Goal: Check status: Check status

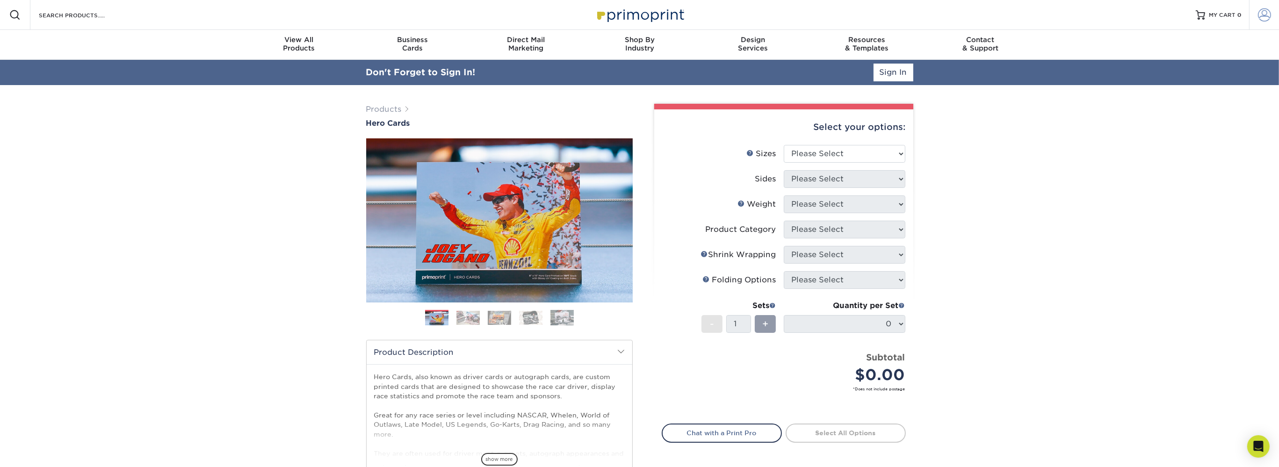
click at [1266, 14] on span at bounding box center [1264, 14] width 13 height 13
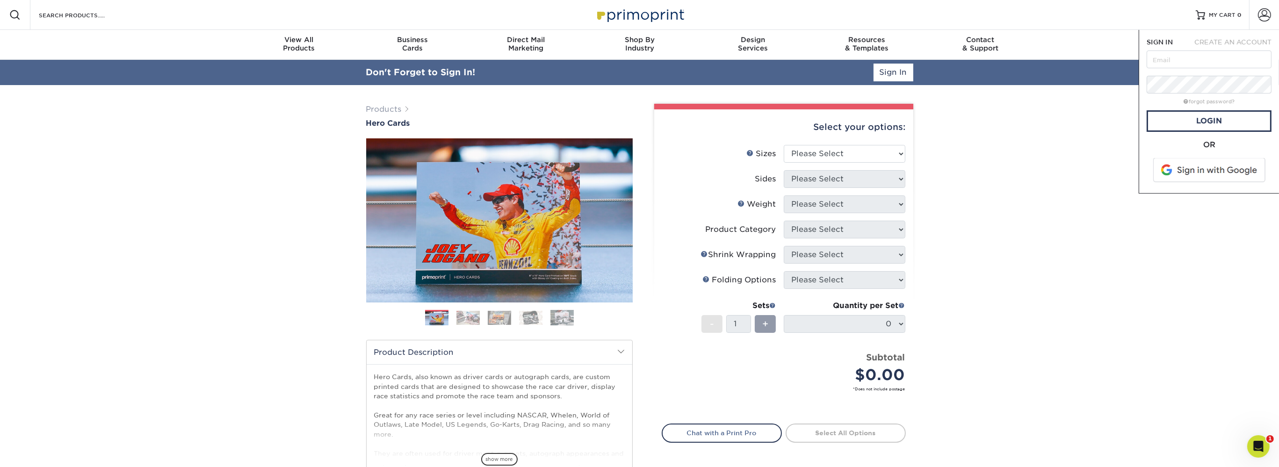
click at [1213, 165] on span at bounding box center [1210, 170] width 119 height 24
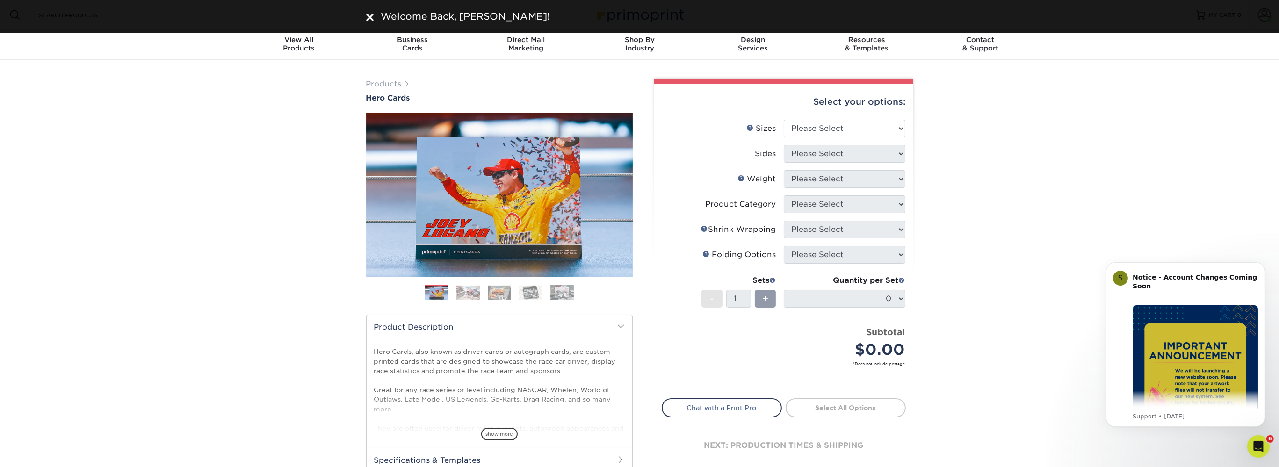
click at [370, 16] on img at bounding box center [369, 17] width 7 height 7
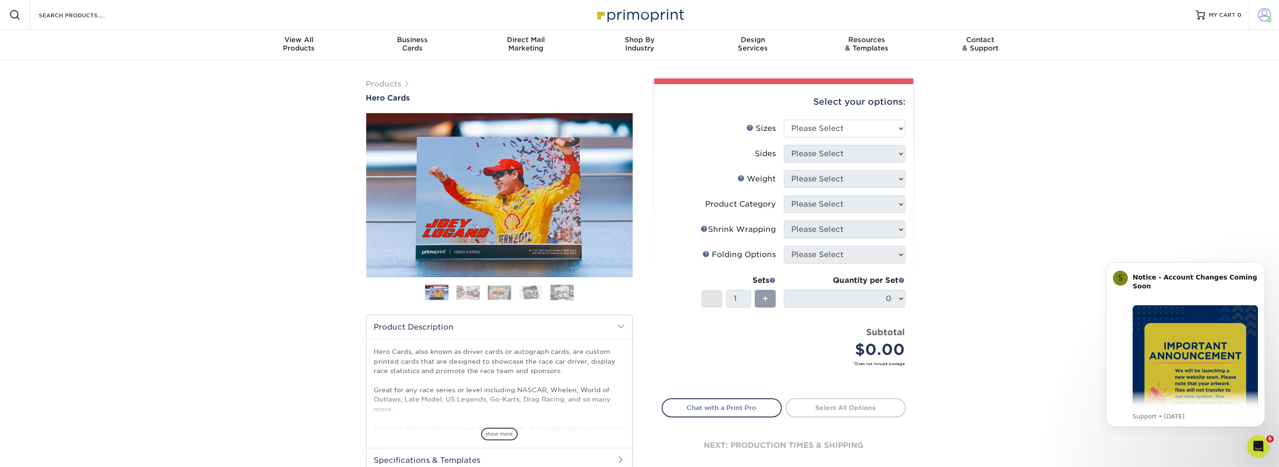
click at [1261, 18] on span at bounding box center [1264, 14] width 13 height 13
click at [1184, 84] on link "Active Orders" at bounding box center [1209, 90] width 117 height 13
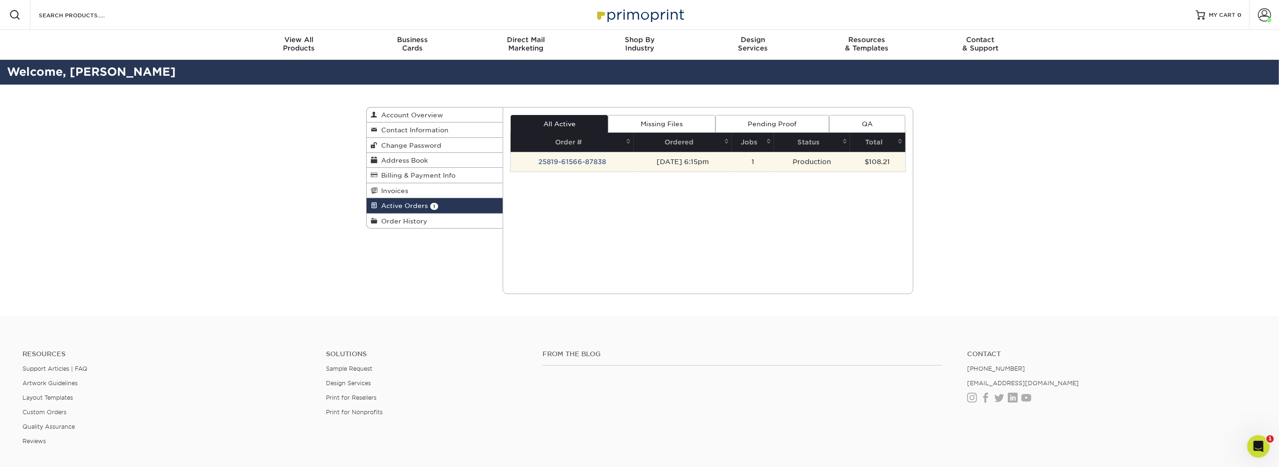
click at [574, 160] on td "25819-61566-87838" at bounding box center [572, 162] width 123 height 20
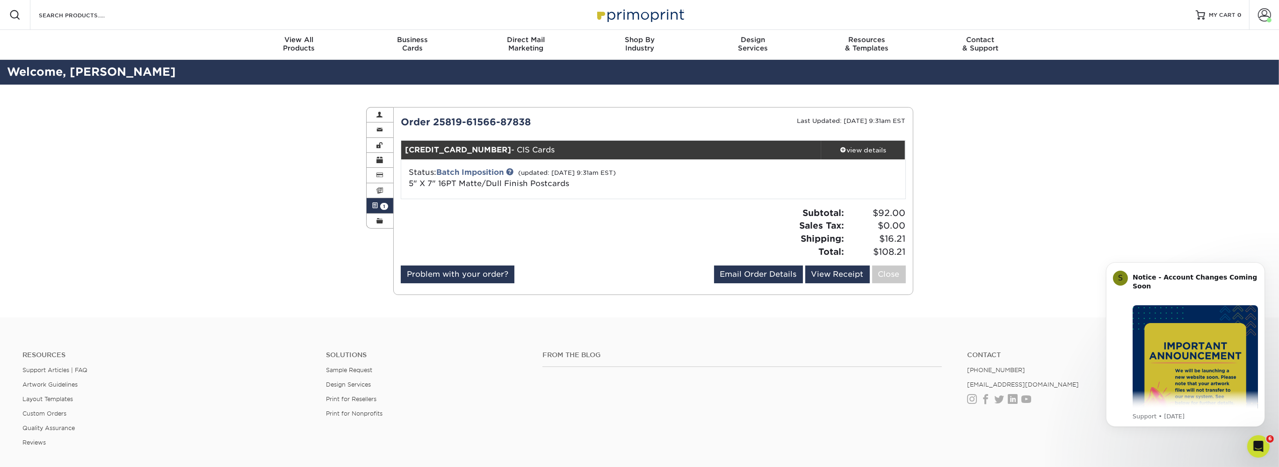
click at [606, 223] on div at bounding box center [524, 236] width 260 height 59
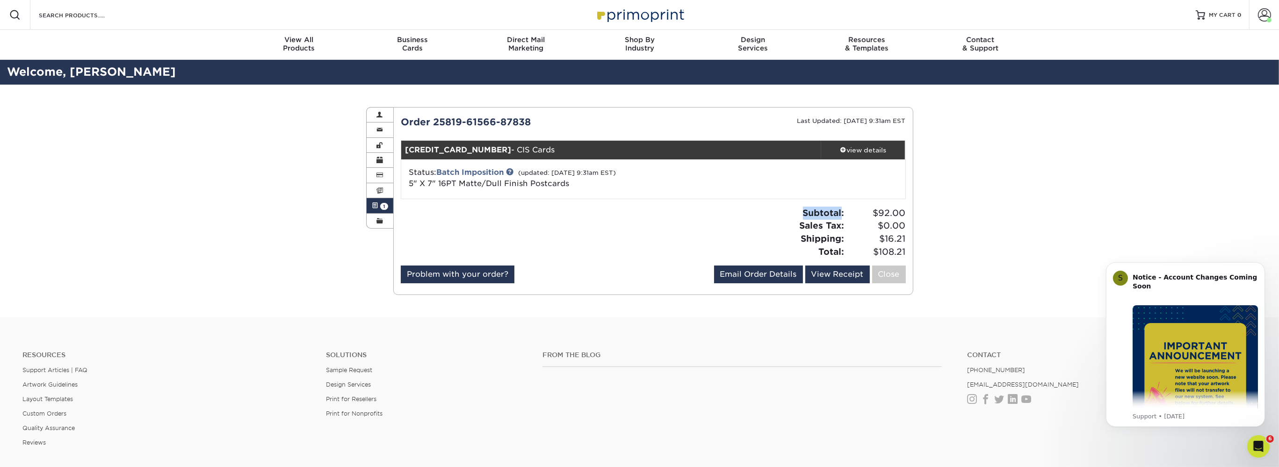
click at [606, 223] on div at bounding box center [524, 236] width 260 height 59
click at [605, 229] on div at bounding box center [524, 236] width 260 height 59
click at [602, 228] on div at bounding box center [524, 236] width 260 height 59
click at [601, 228] on div at bounding box center [524, 236] width 260 height 59
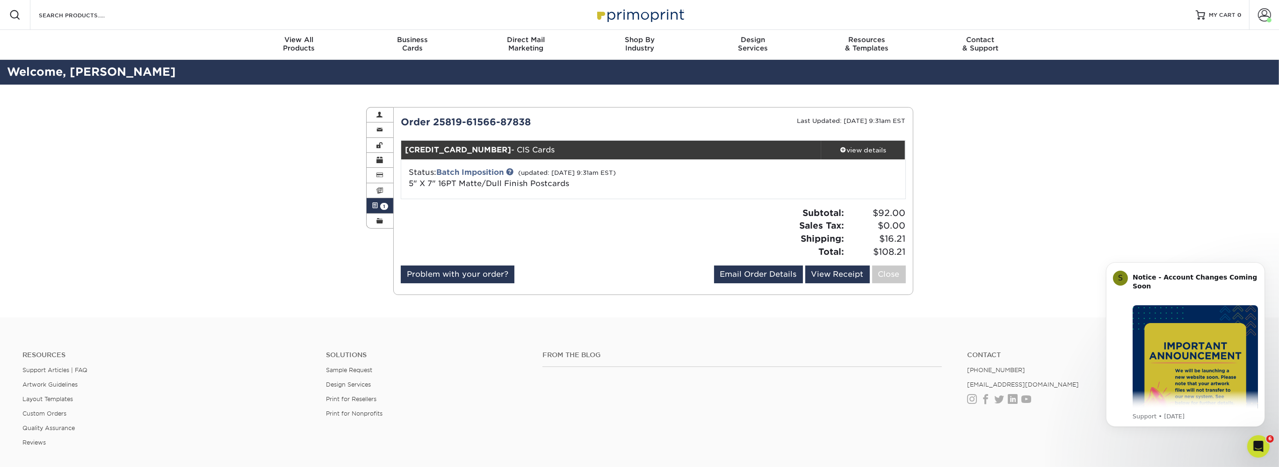
click at [600, 228] on div at bounding box center [524, 236] width 260 height 59
click at [592, 224] on div at bounding box center [524, 236] width 260 height 59
click at [591, 225] on div at bounding box center [524, 236] width 260 height 59
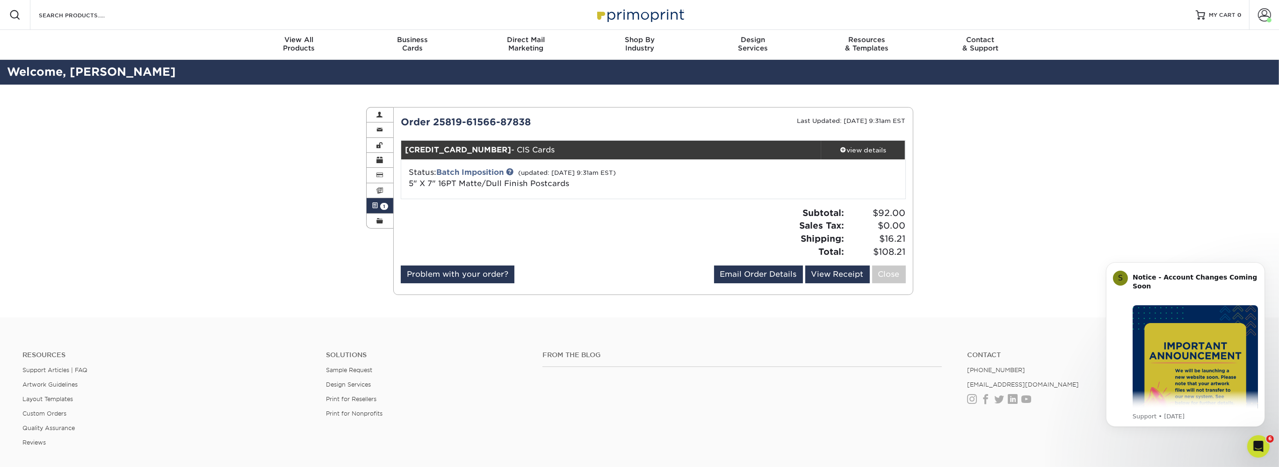
click at [577, 220] on div at bounding box center [524, 236] width 260 height 59
click at [479, 172] on link "Batch Imposition" at bounding box center [469, 172] width 67 height 9
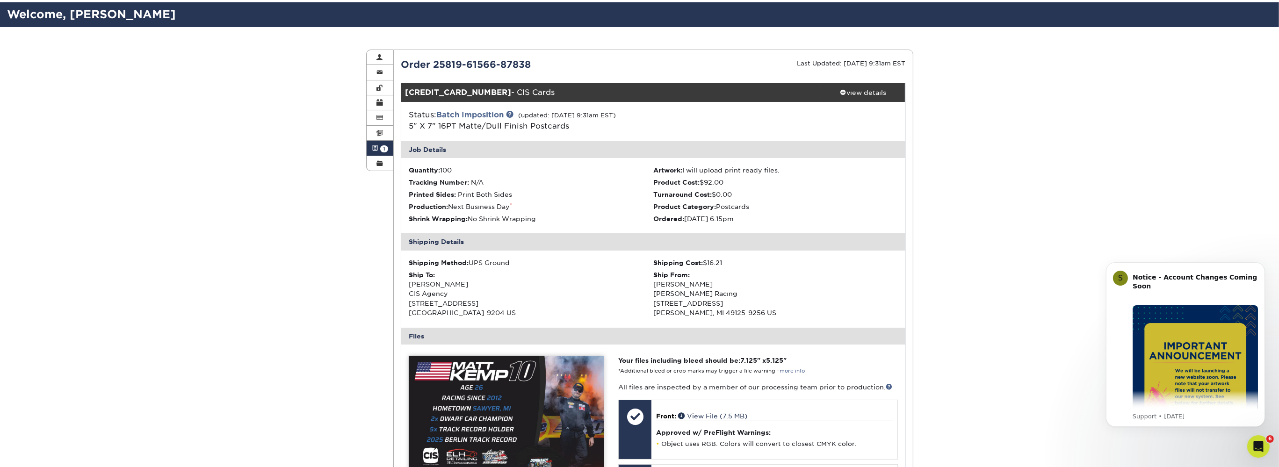
scroll to position [197, 0]
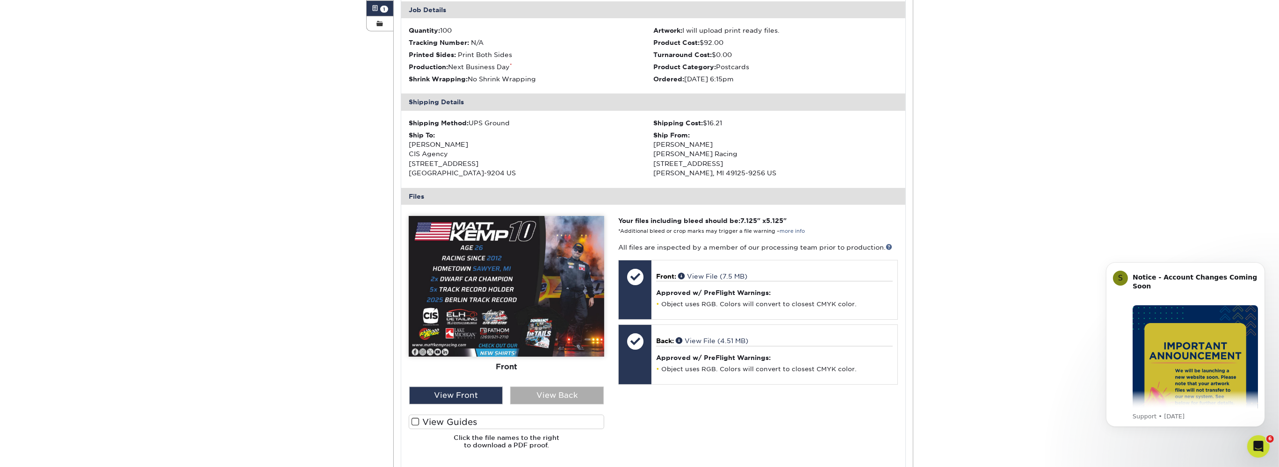
click at [538, 398] on div "View Back" at bounding box center [557, 396] width 94 height 18
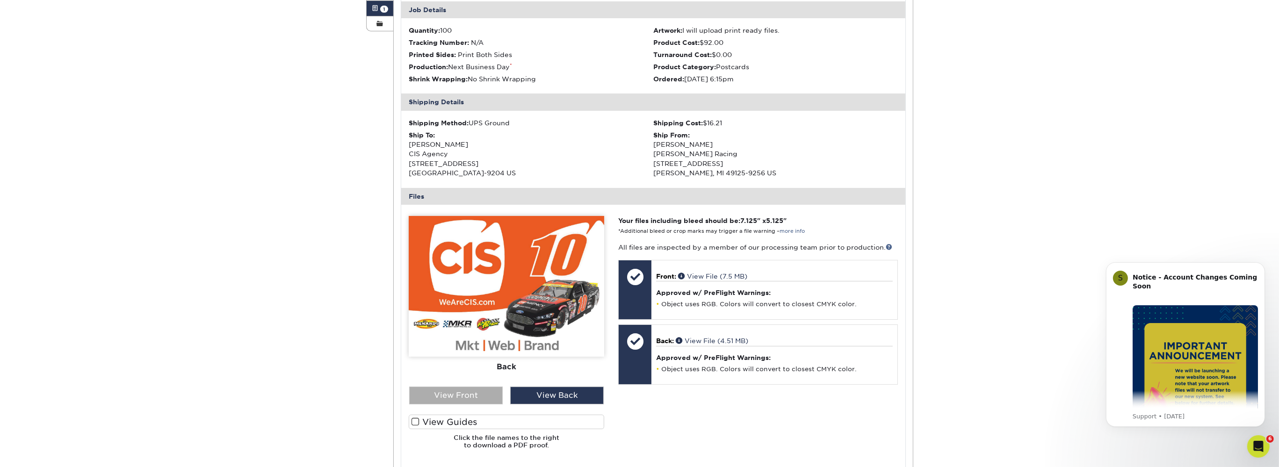
click at [493, 398] on div "View Front" at bounding box center [456, 396] width 94 height 18
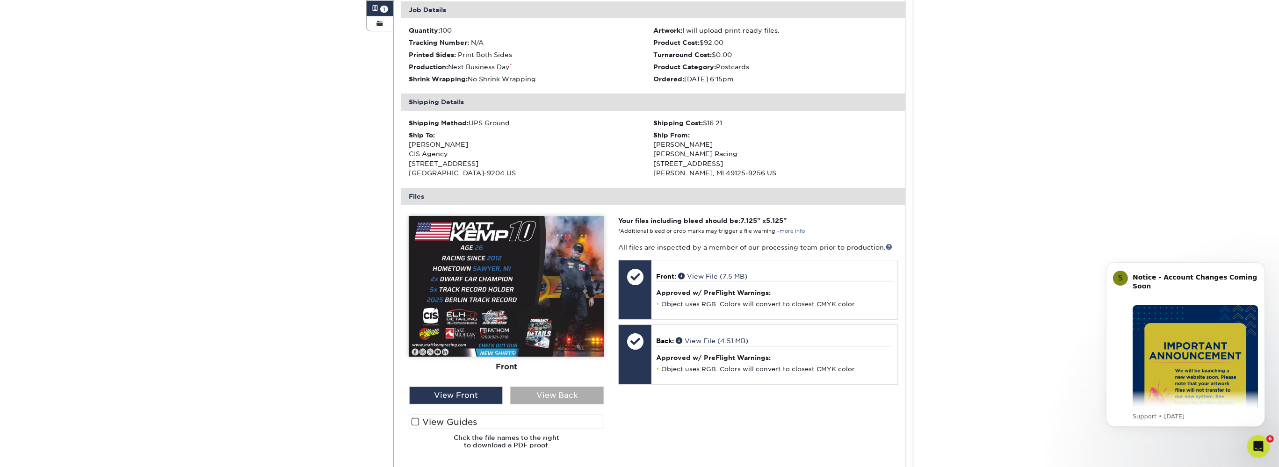
click at [546, 397] on div "View Back" at bounding box center [557, 396] width 94 height 18
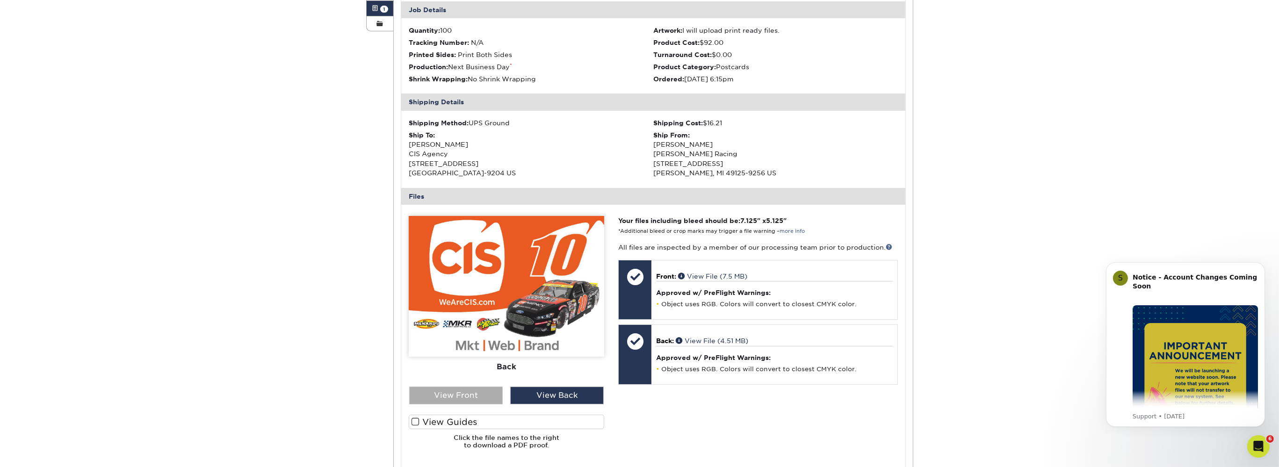
click at [483, 398] on div "View Front" at bounding box center [456, 396] width 94 height 18
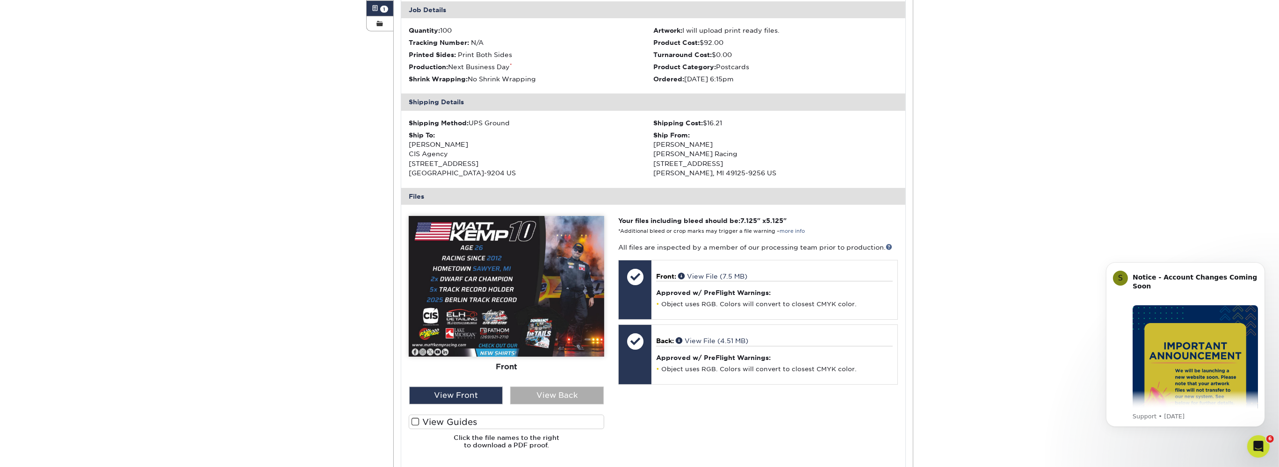
click at [545, 399] on div "View Back" at bounding box center [557, 396] width 94 height 18
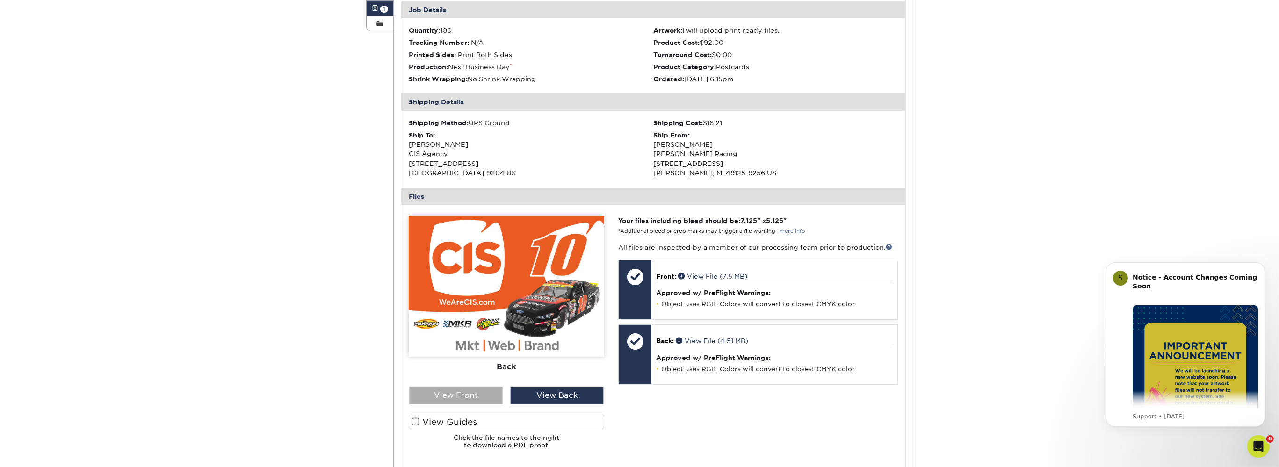
click at [479, 399] on div "View Front" at bounding box center [456, 396] width 94 height 18
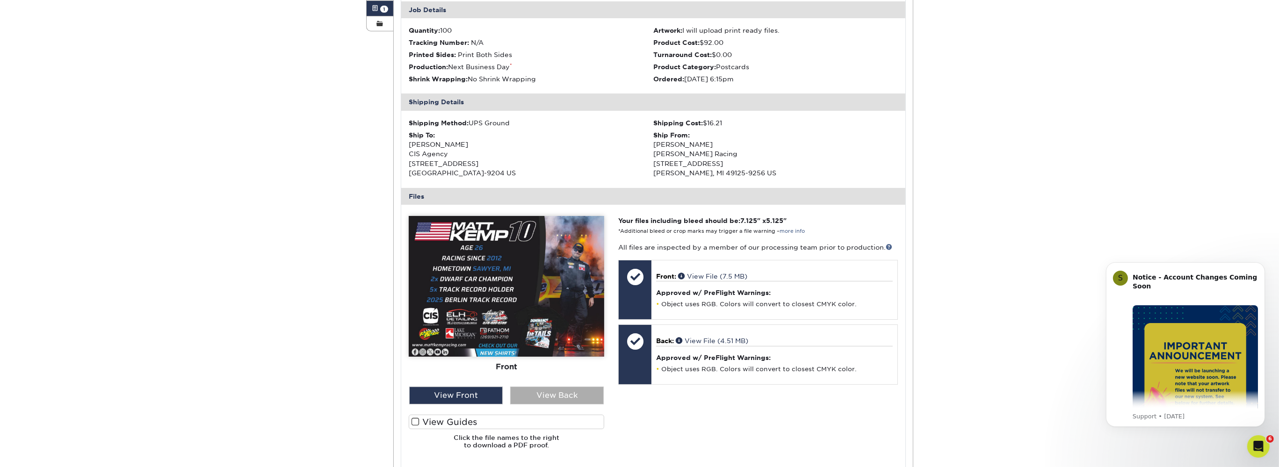
click at [543, 398] on div "View Back" at bounding box center [557, 396] width 94 height 18
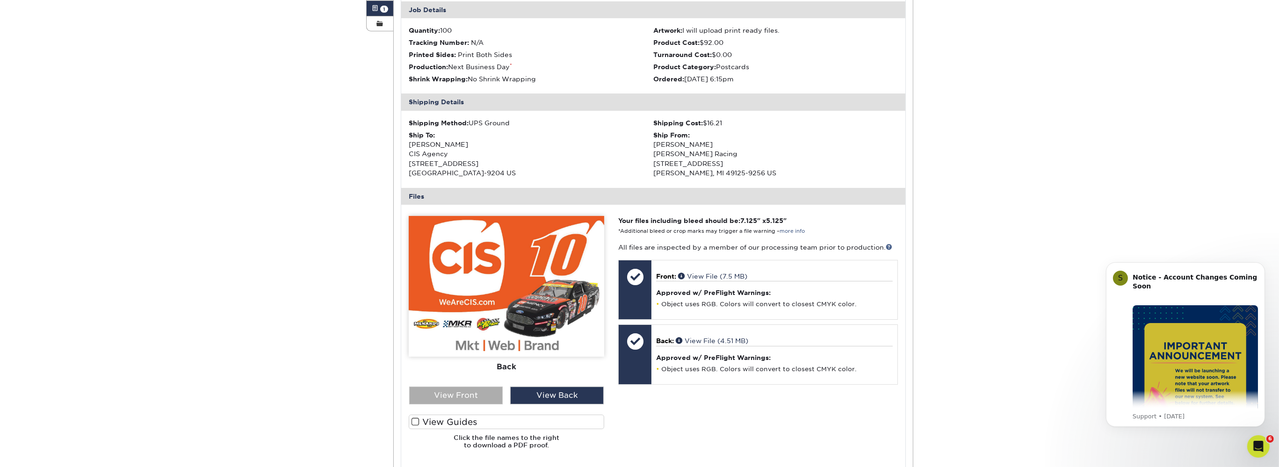
click at [485, 396] on div "View Front" at bounding box center [456, 396] width 94 height 18
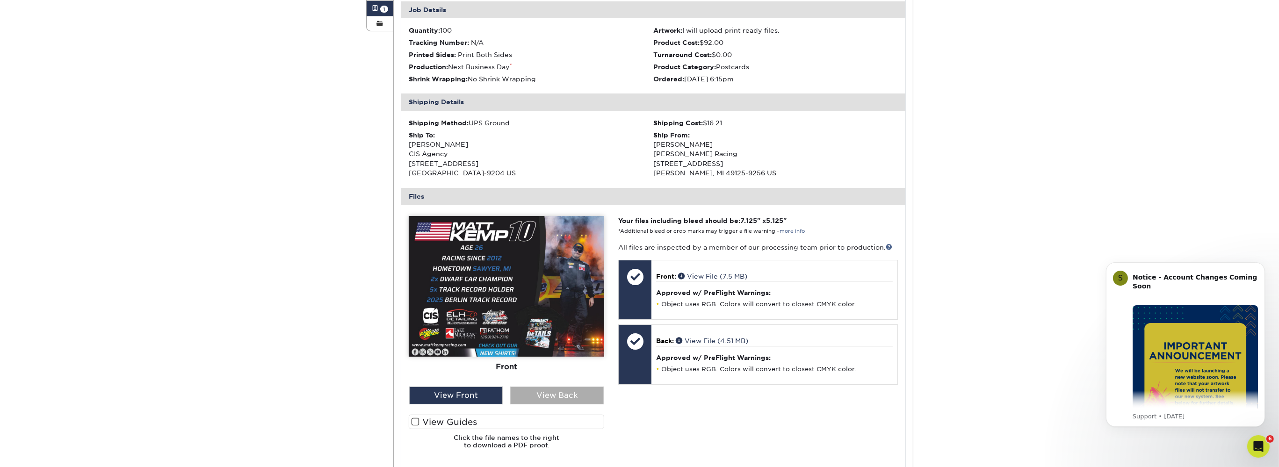
click at [549, 398] on div "View Back" at bounding box center [557, 396] width 94 height 18
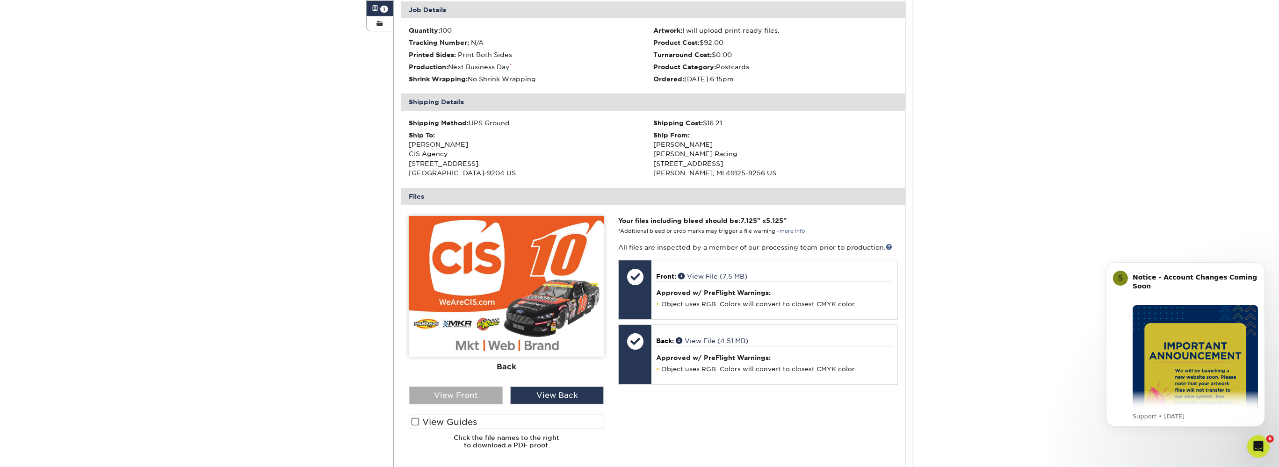
click at [485, 397] on div "View Front" at bounding box center [456, 396] width 94 height 18
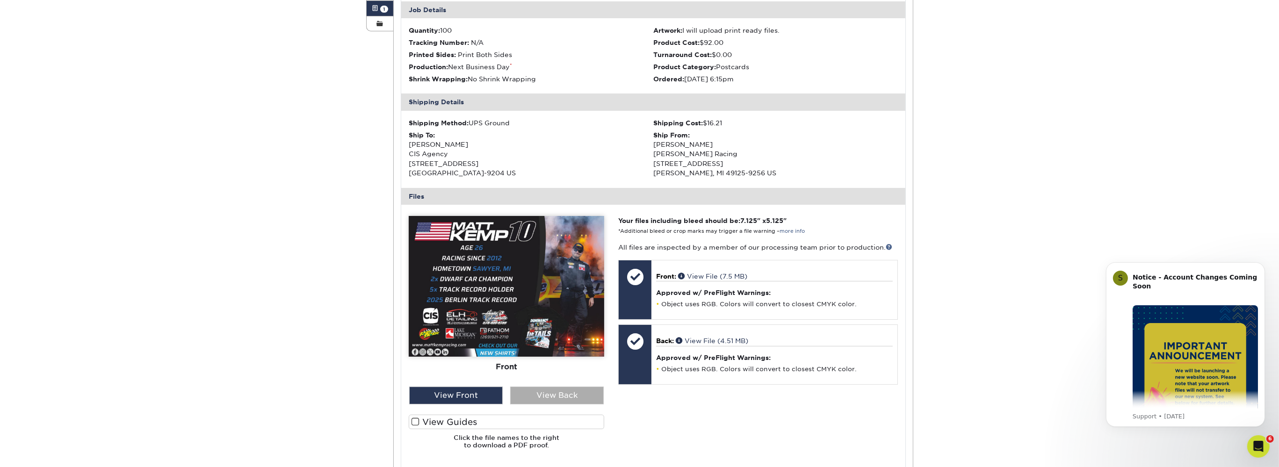
click at [544, 398] on div "View Back" at bounding box center [557, 396] width 94 height 18
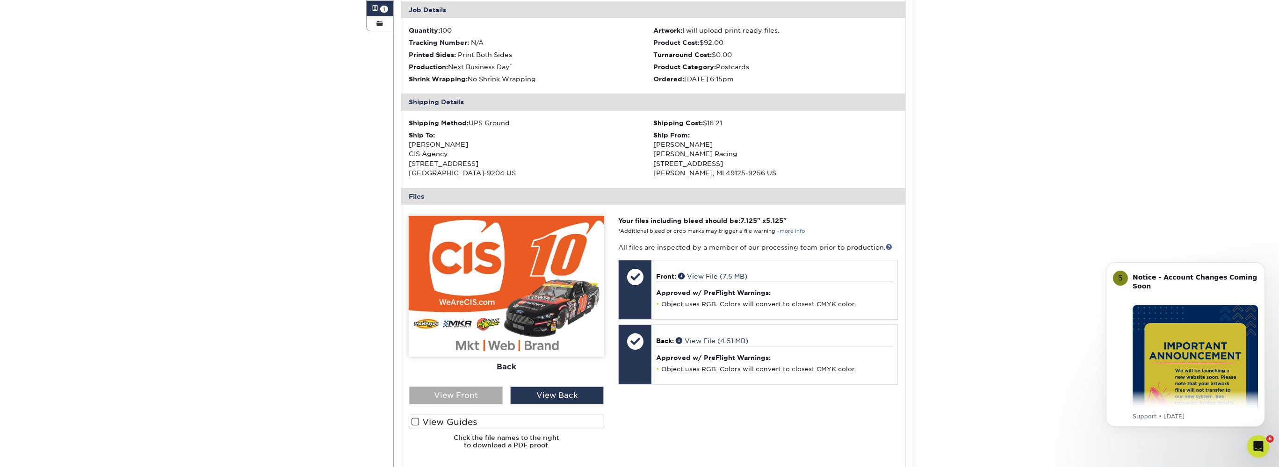
click at [480, 398] on div "View Front" at bounding box center [456, 396] width 94 height 18
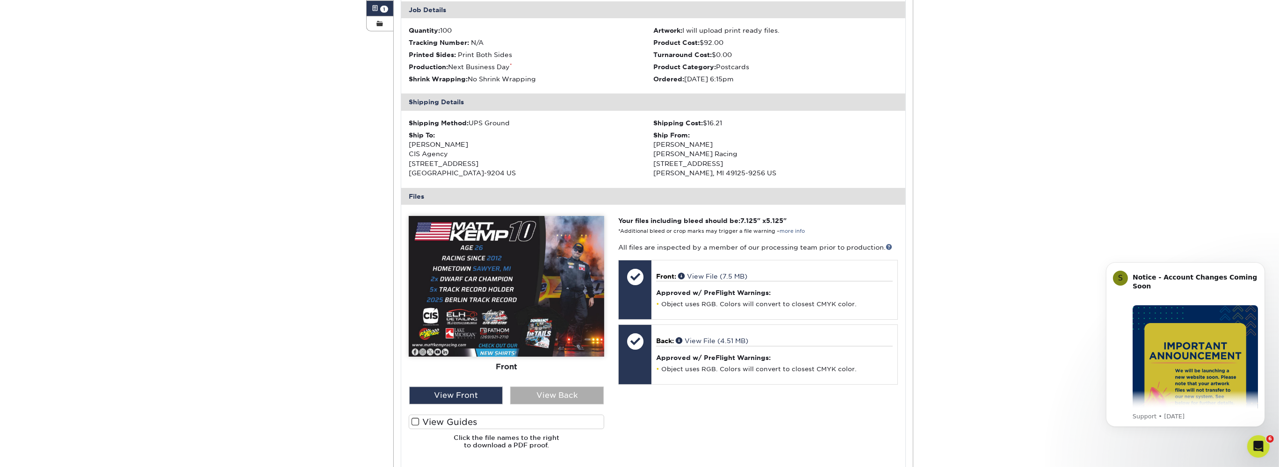
click at [540, 399] on div "View Back" at bounding box center [557, 396] width 94 height 18
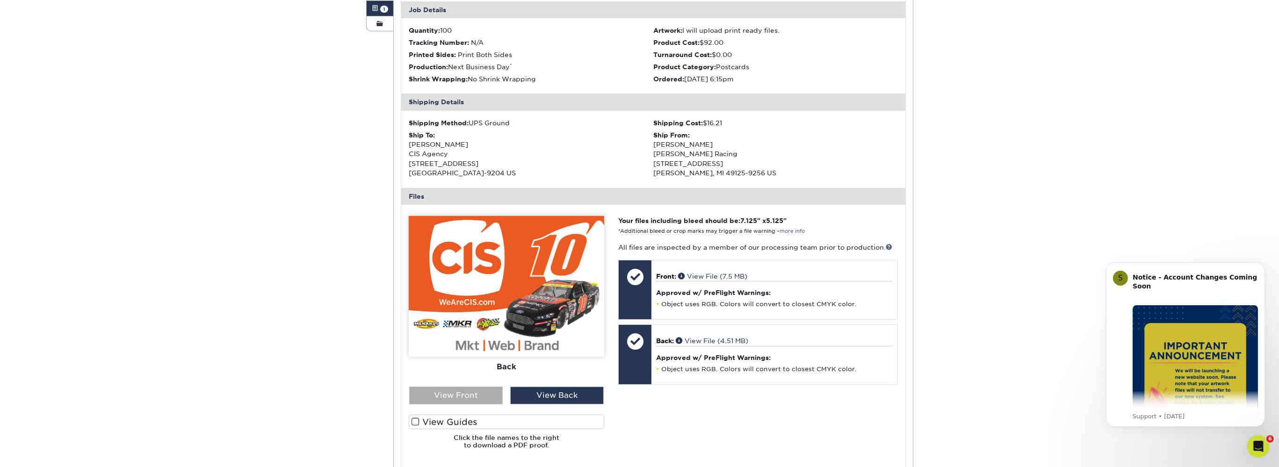
click at [476, 399] on div "View Front" at bounding box center [456, 396] width 94 height 18
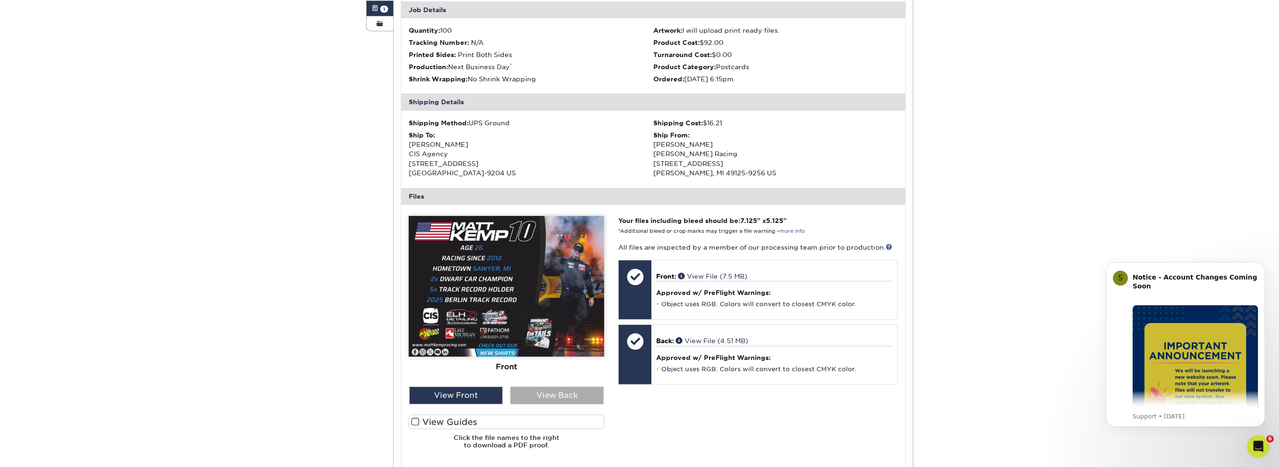
click at [569, 398] on div "View Back" at bounding box center [557, 396] width 94 height 18
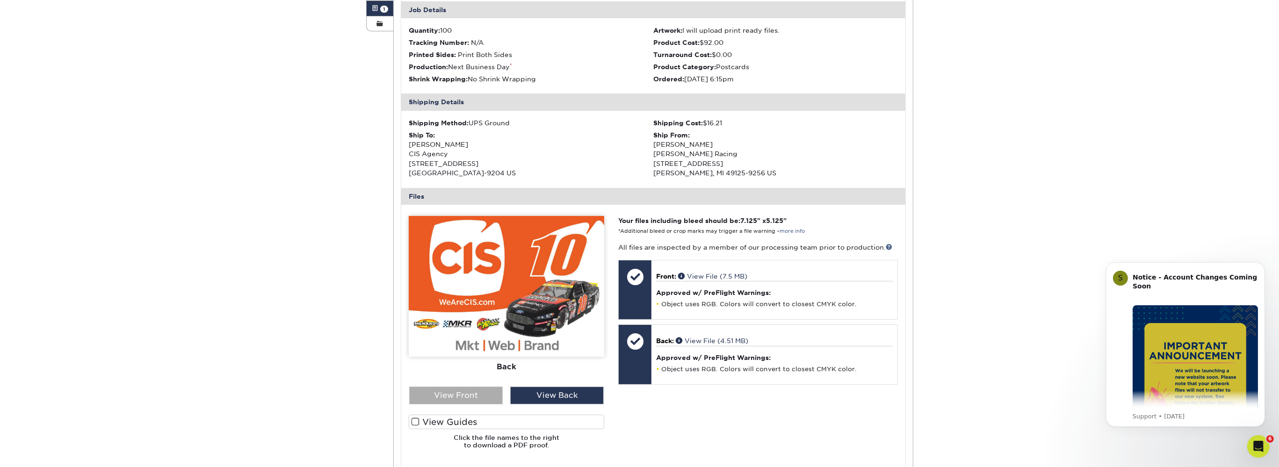
click at [483, 398] on div "View Front" at bounding box center [456, 396] width 94 height 18
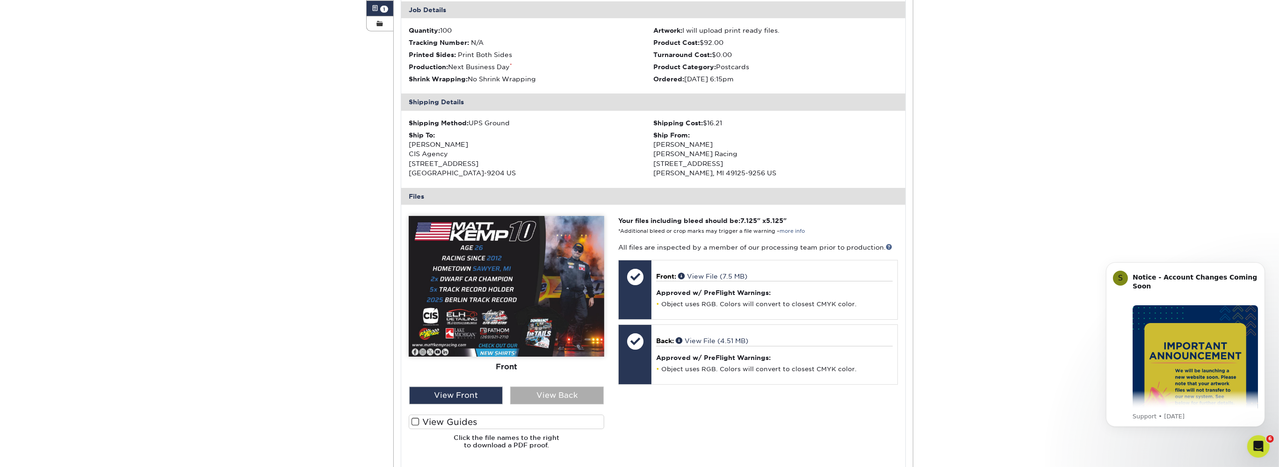
click at [557, 397] on div "View Back" at bounding box center [557, 396] width 94 height 18
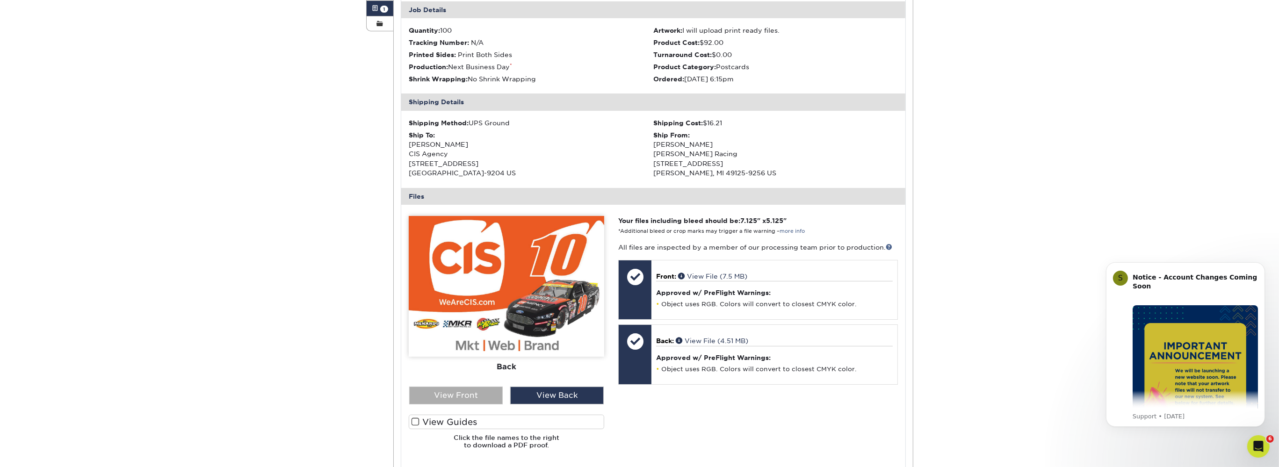
click at [489, 397] on div "View Front" at bounding box center [456, 396] width 94 height 18
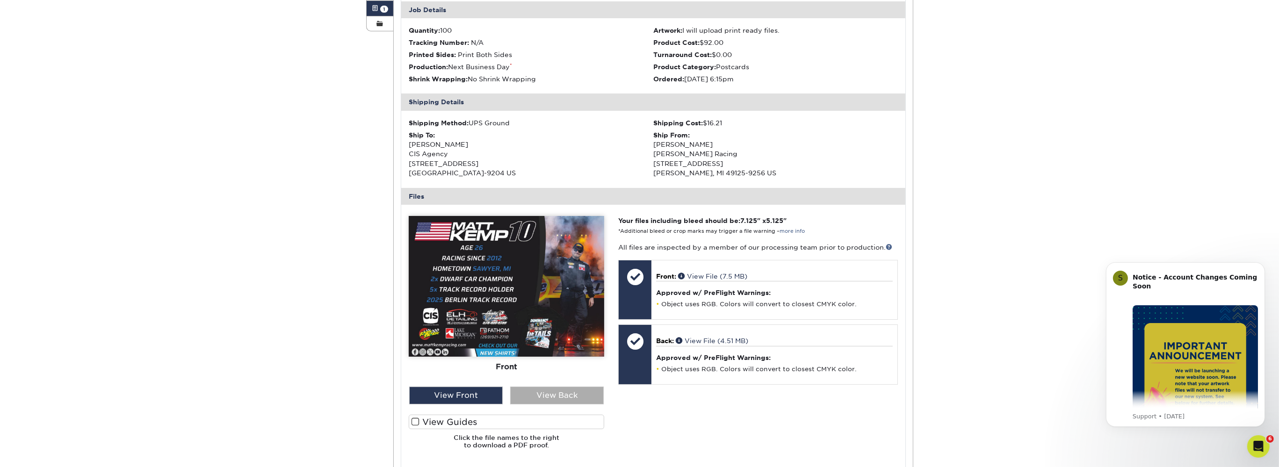
click at [534, 396] on div "View Back" at bounding box center [557, 396] width 94 height 18
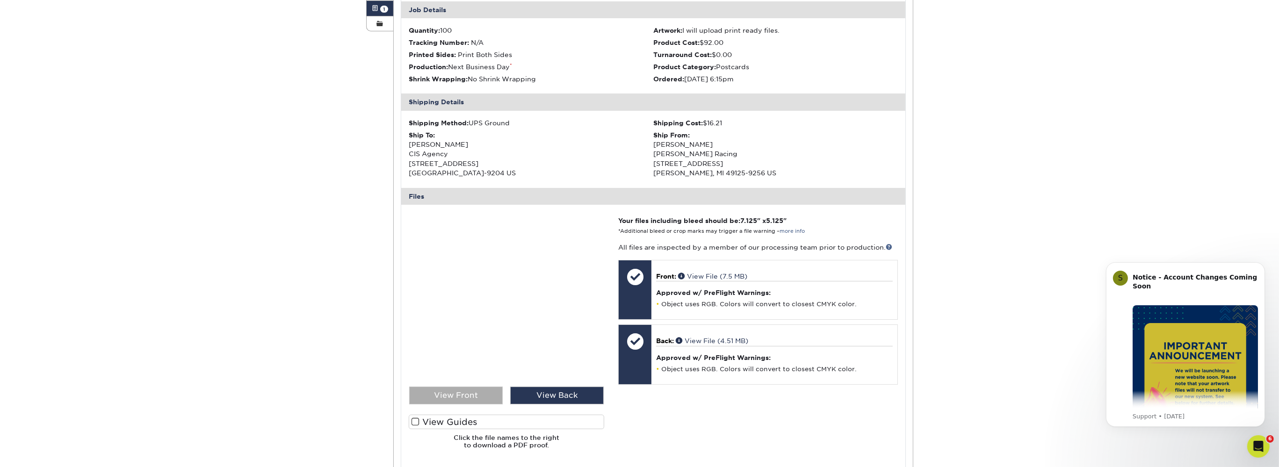
click at [474, 393] on div "View Front" at bounding box center [456, 396] width 94 height 18
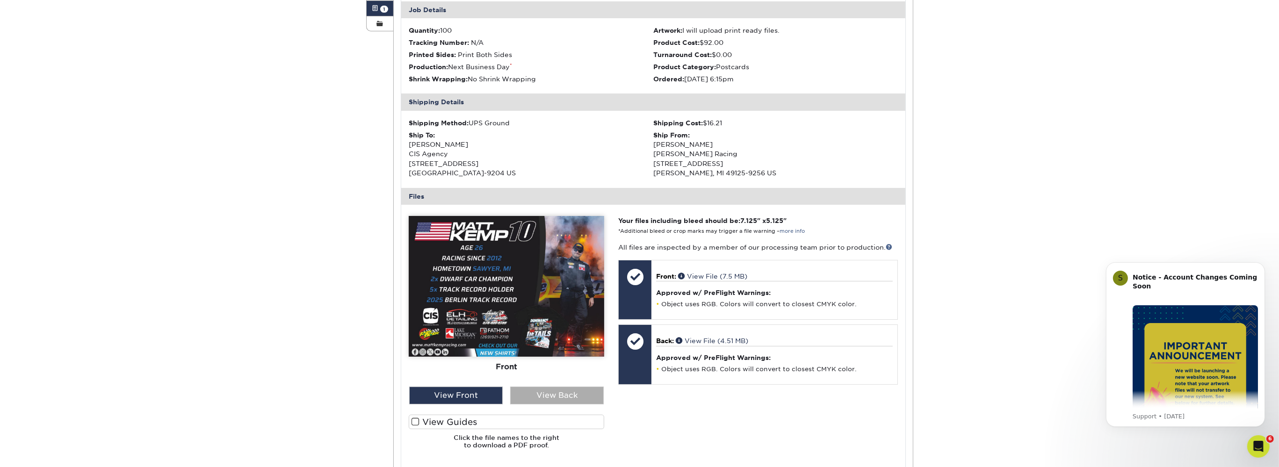
click at [551, 395] on div "View Back" at bounding box center [557, 396] width 94 height 18
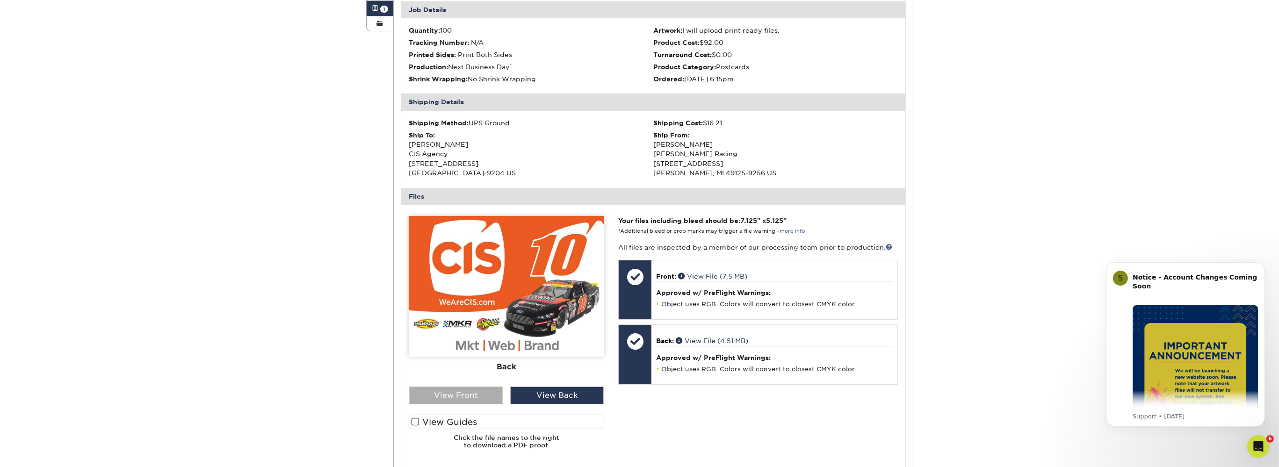
click at [487, 394] on div "View Front" at bounding box center [456, 396] width 94 height 18
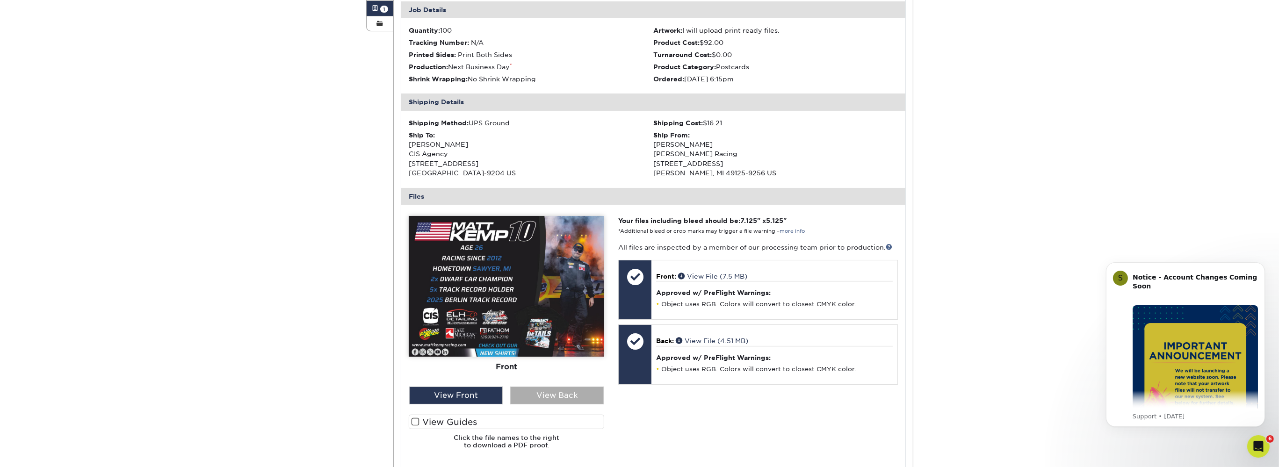
click at [559, 394] on div "View Back" at bounding box center [557, 396] width 94 height 18
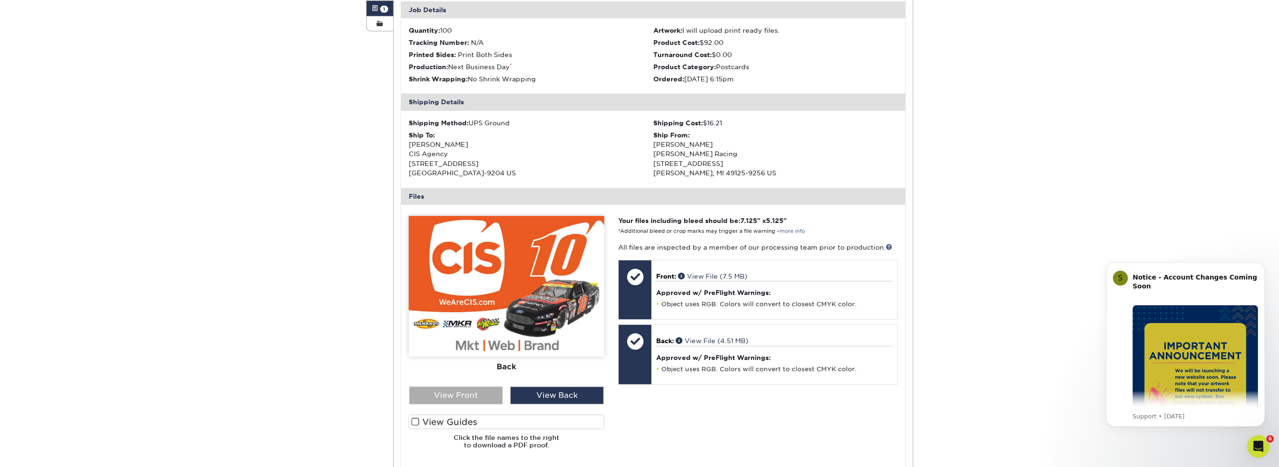
click at [478, 394] on div "View Front" at bounding box center [456, 396] width 94 height 18
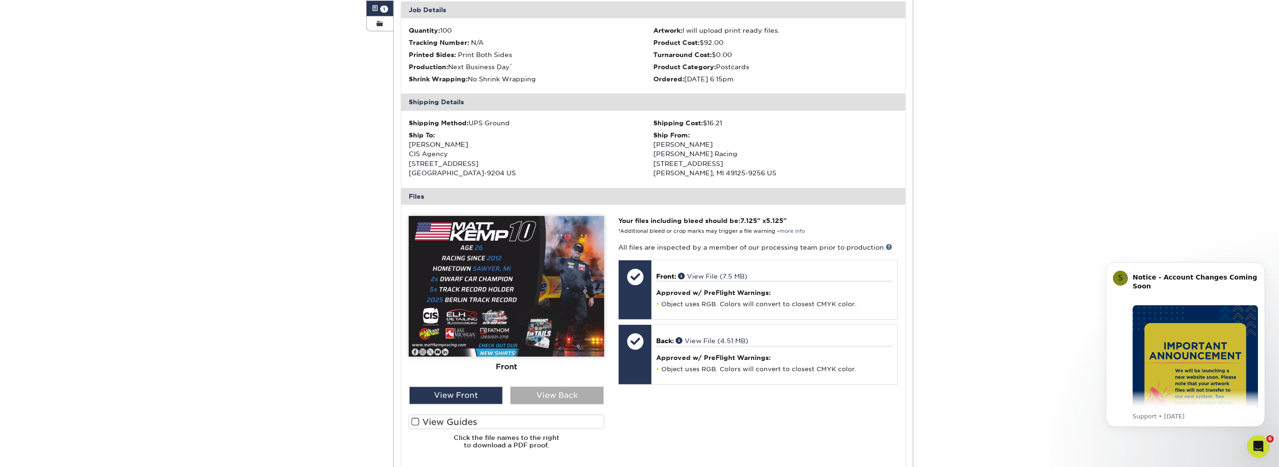
click at [541, 394] on div "View Back" at bounding box center [557, 396] width 94 height 18
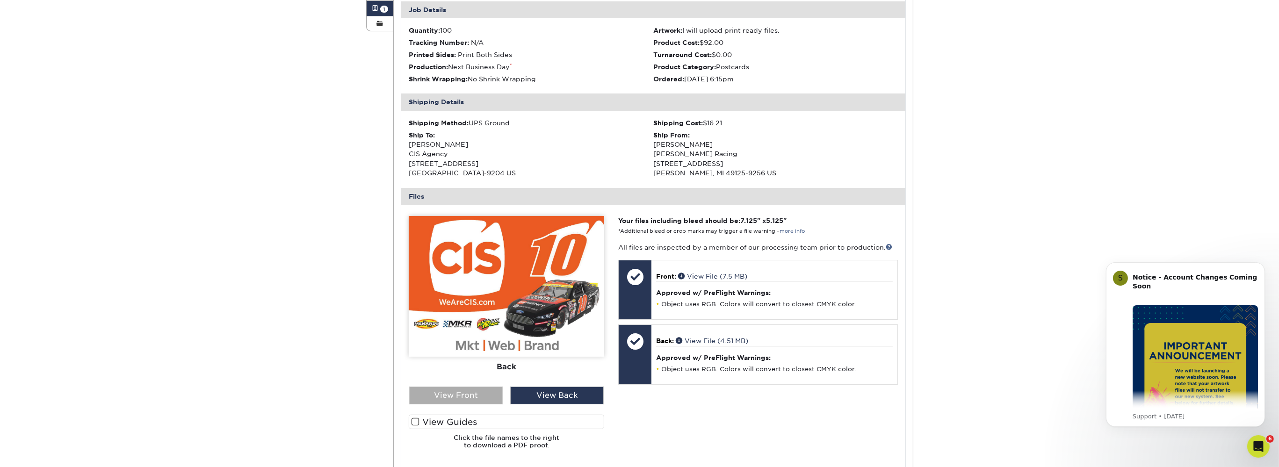
click at [474, 394] on div "View Front" at bounding box center [456, 396] width 94 height 18
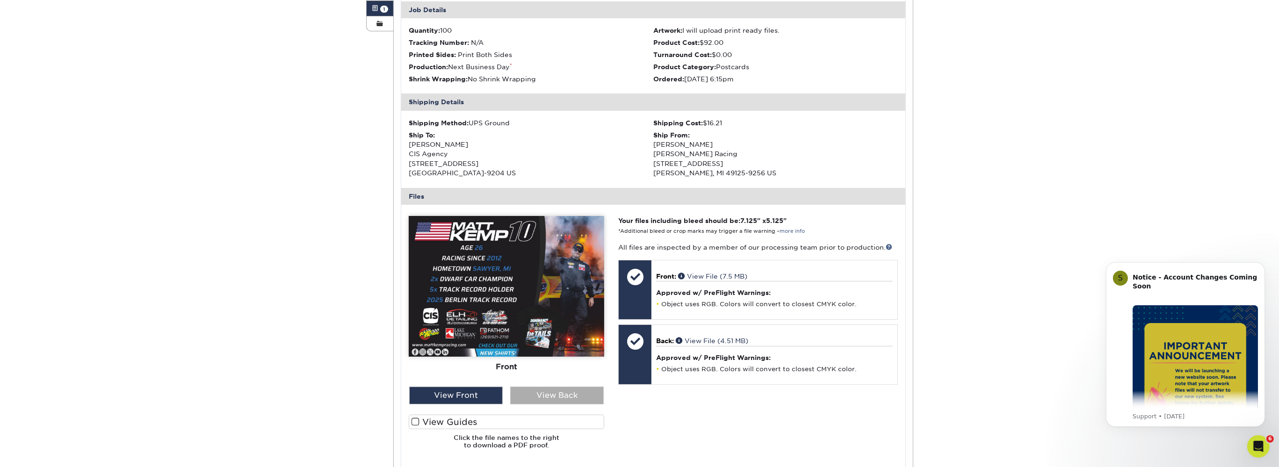
click at [523, 397] on div "View Back" at bounding box center [557, 396] width 94 height 18
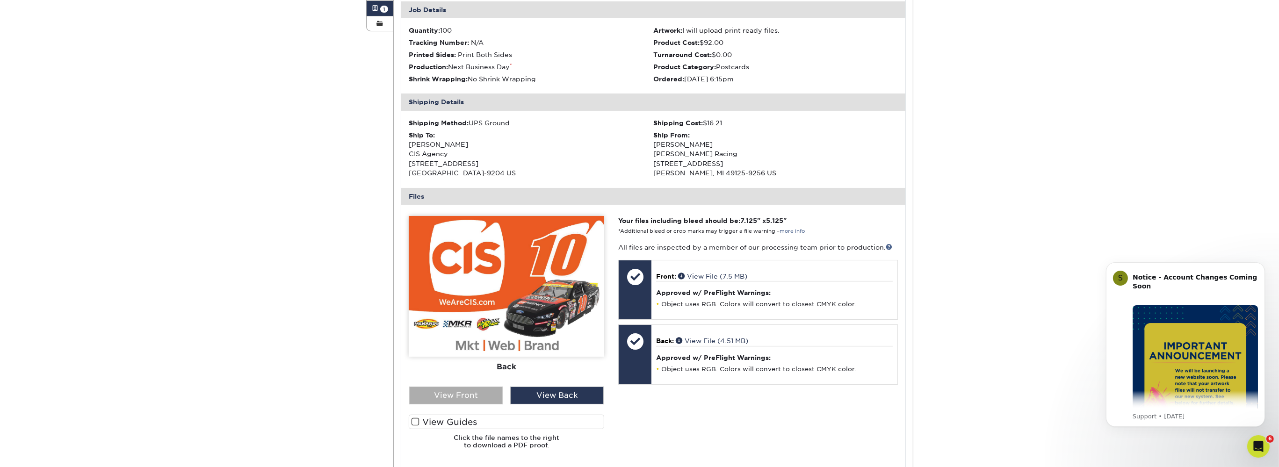
click at [475, 397] on div "View Front" at bounding box center [456, 396] width 94 height 18
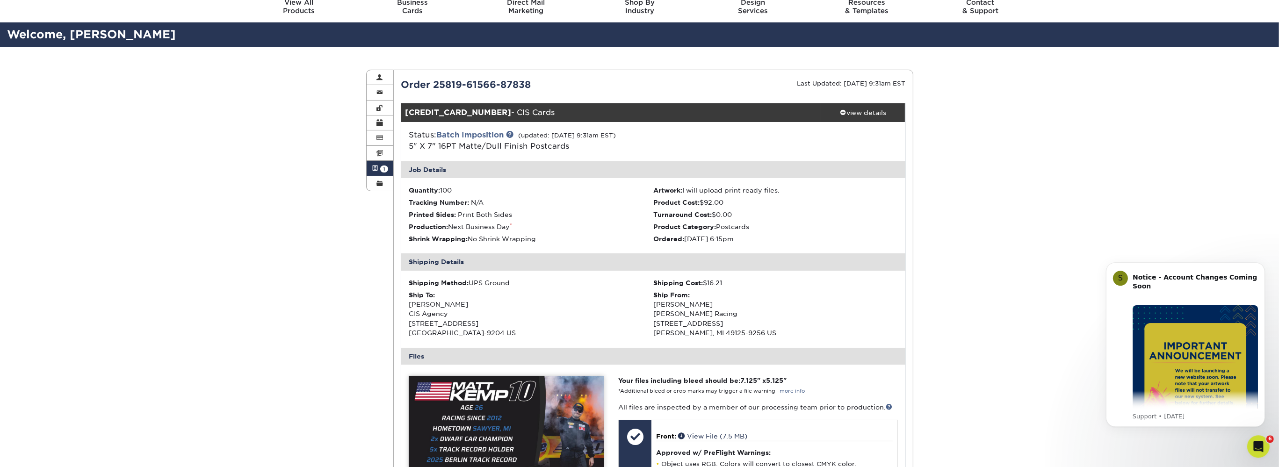
scroll to position [0, 0]
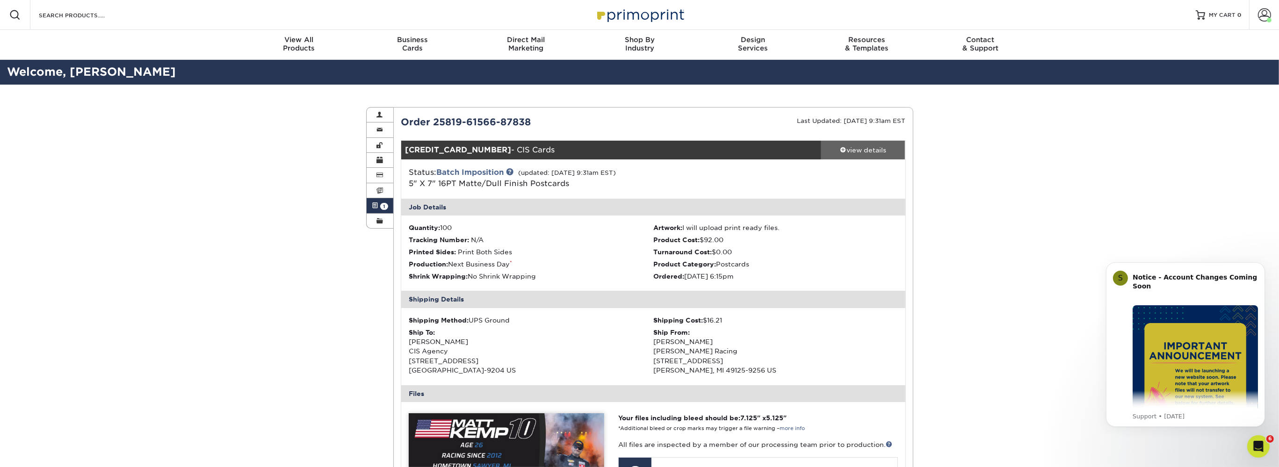
click at [848, 146] on div "view details" at bounding box center [863, 149] width 84 height 9
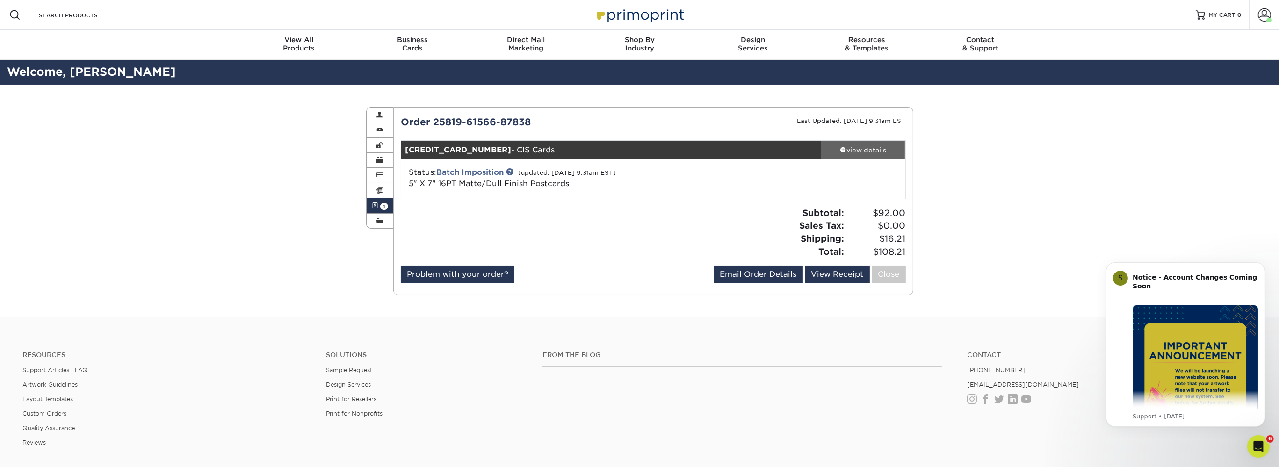
click at [848, 147] on div "view details" at bounding box center [863, 149] width 84 height 9
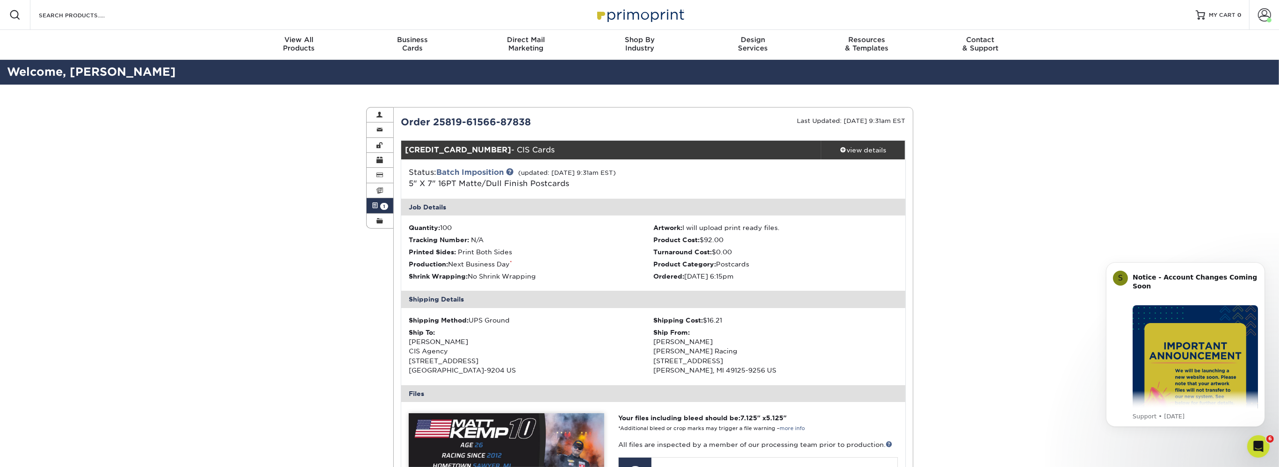
click at [936, 210] on div "Active Orders Account Overview Contact Information Change Password Address Book…" at bounding box center [639, 435] width 1279 height 700
click at [937, 211] on div "Active Orders Account Overview Contact Information Change Password Address Book…" at bounding box center [639, 435] width 1279 height 700
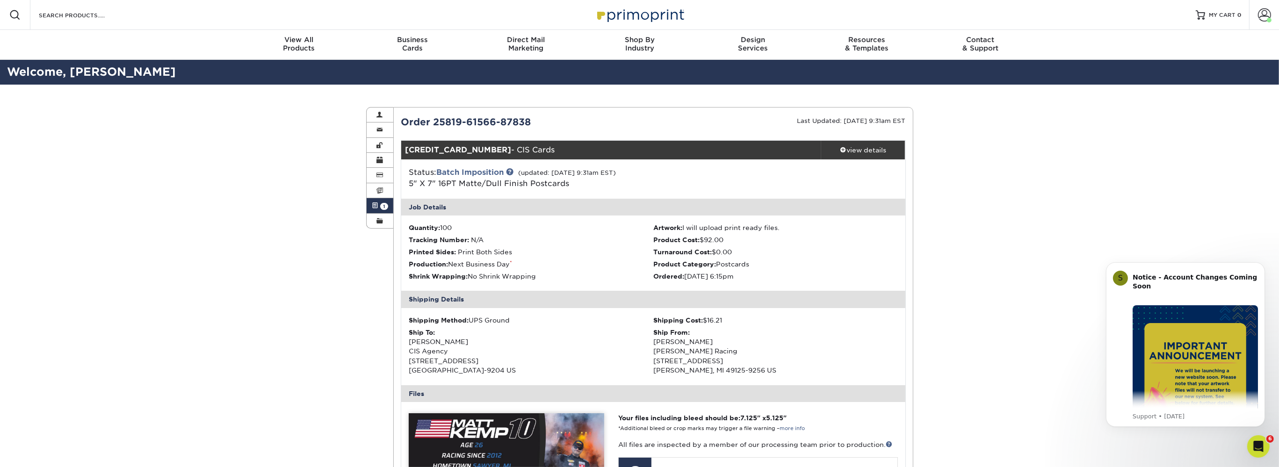
click at [937, 211] on div "Active Orders Account Overview Contact Information Change Password Address Book…" at bounding box center [639, 435] width 1279 height 700
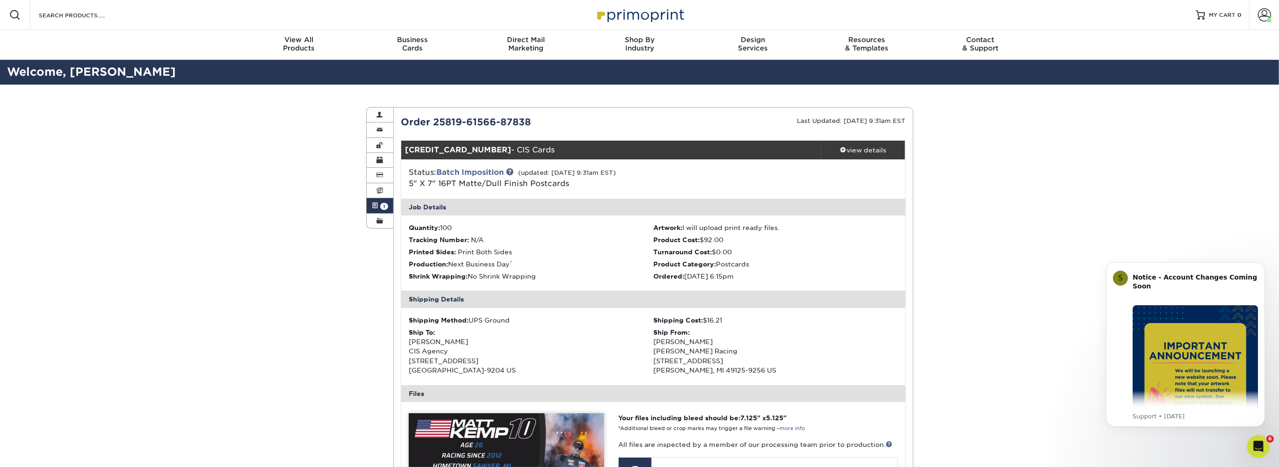
click at [937, 211] on div "Active Orders Account Overview Contact Information Change Password Address Book…" at bounding box center [639, 435] width 1279 height 700
click at [926, 218] on div "Active Orders Account Overview Contact Information Change Password Address Book…" at bounding box center [639, 435] width 1279 height 700
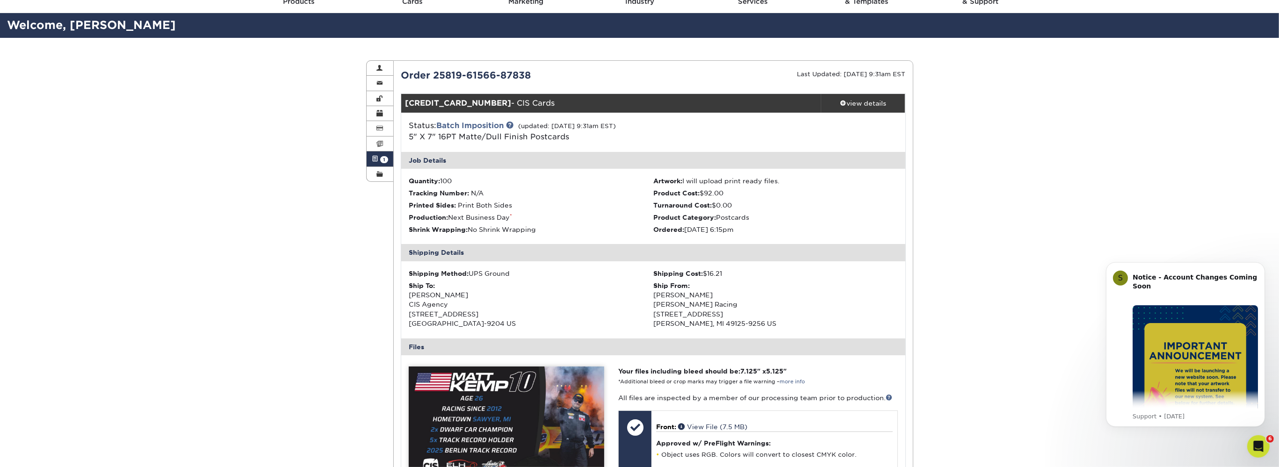
scroll to position [49, 0]
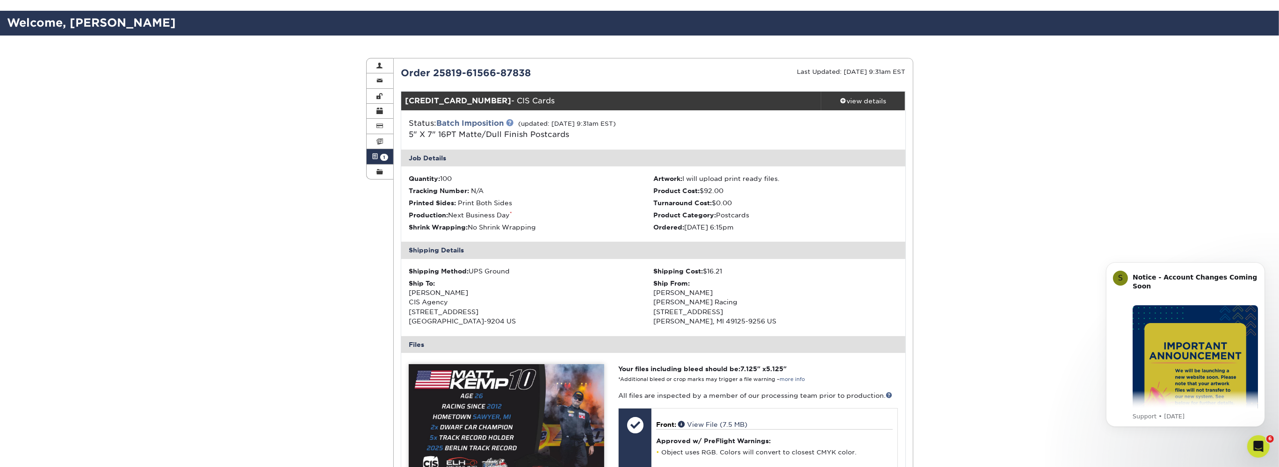
click at [510, 122] on link at bounding box center [509, 122] width 7 height 7
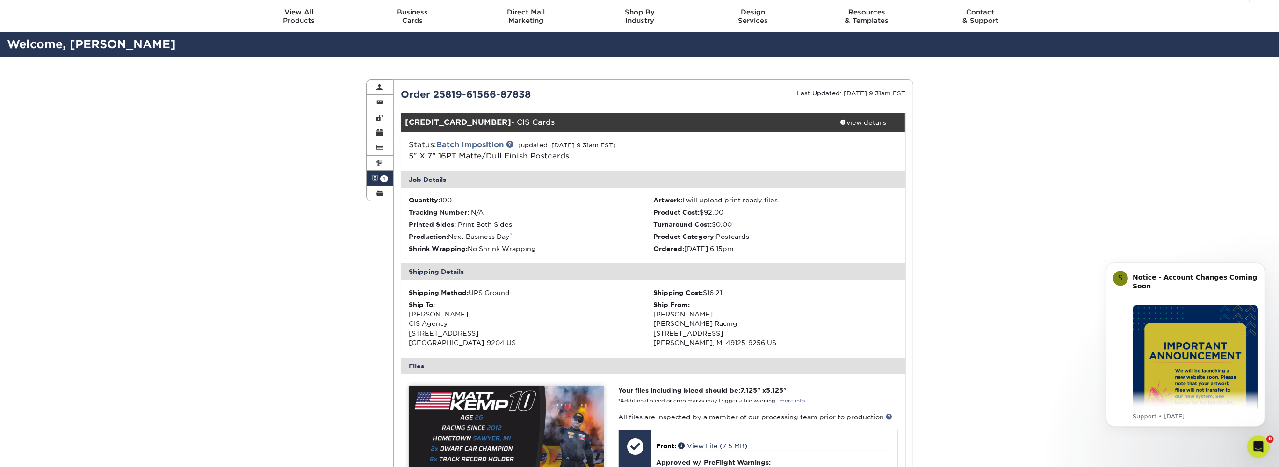
scroll to position [0, 0]
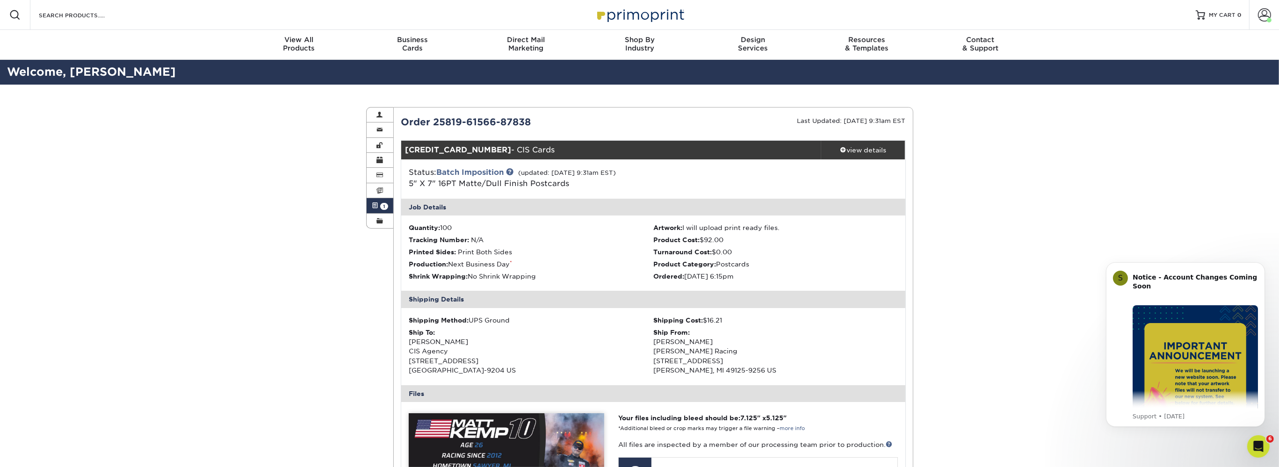
click at [632, 17] on img at bounding box center [640, 15] width 94 height 20
